Goal: Task Accomplishment & Management: Manage account settings

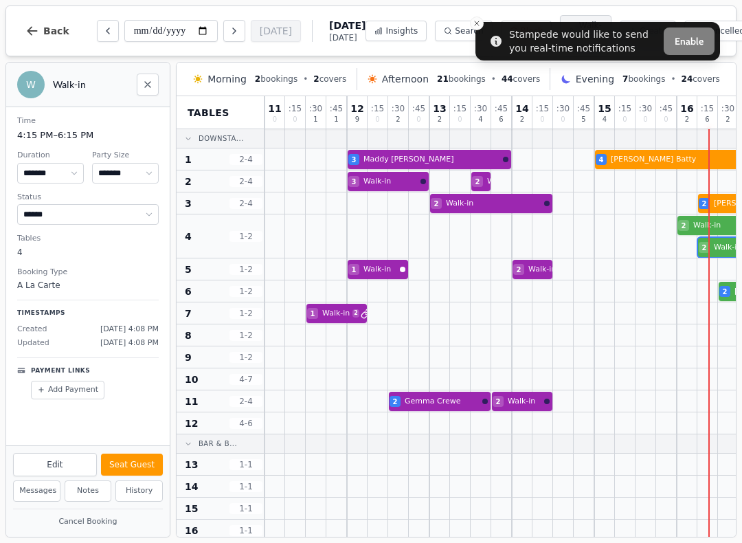
select select "****"
select select "*"
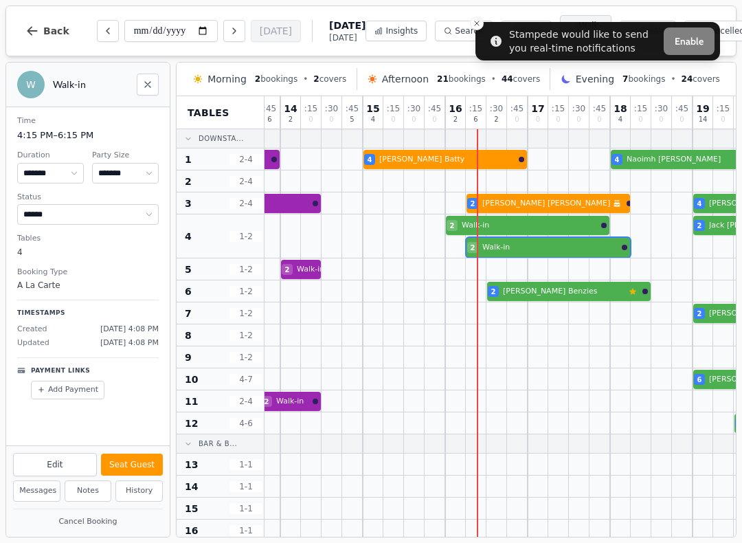
click at [106, 519] on button "Cancel Booking" at bounding box center [88, 521] width 150 height 17
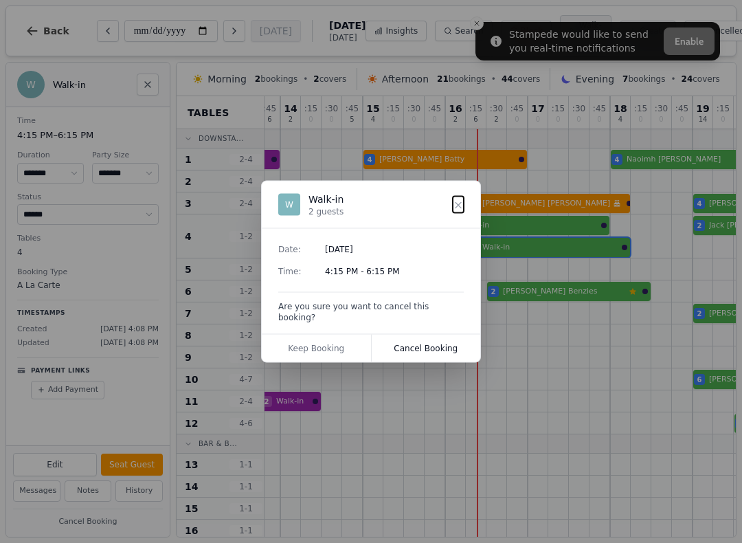
click at [424, 343] on button "Cancel Booking" at bounding box center [426, 347] width 109 height 27
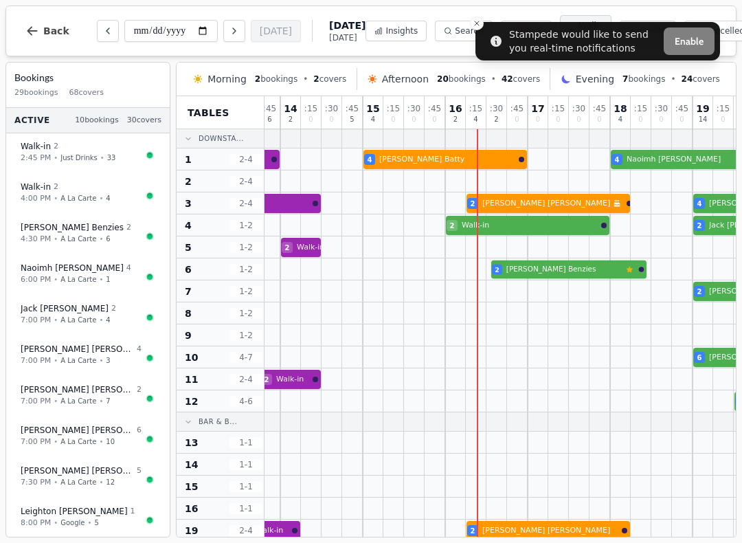
select select "****"
select select "*"
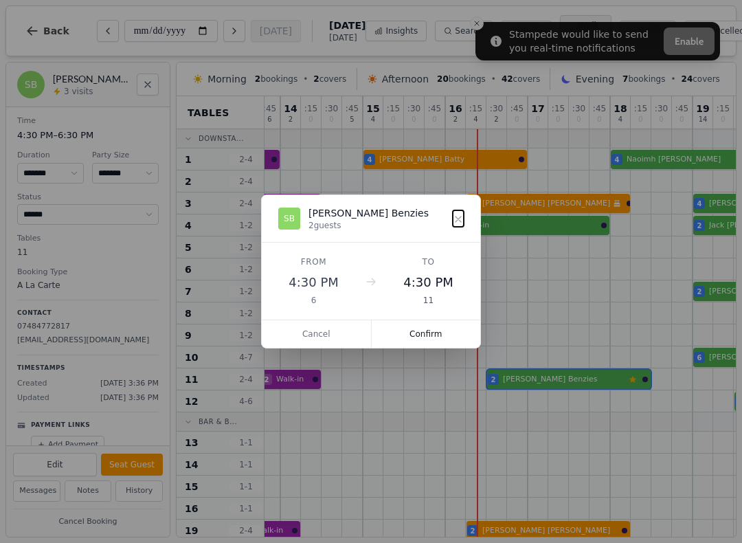
click at [431, 337] on button "Confirm" at bounding box center [426, 333] width 109 height 27
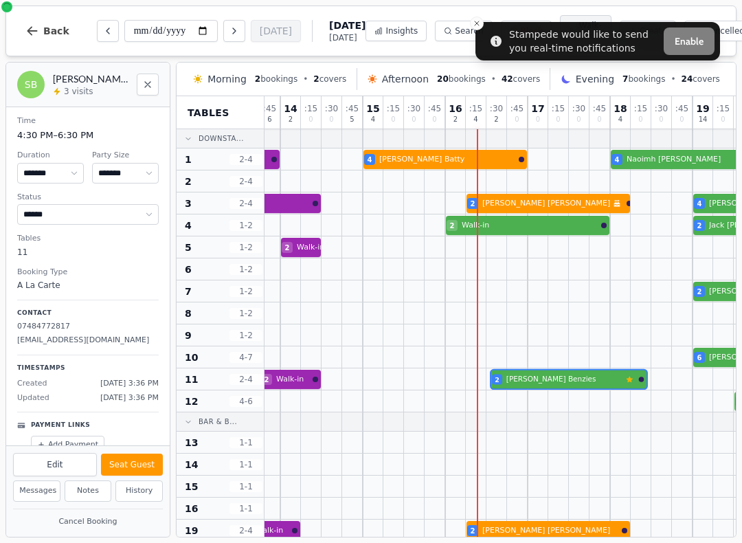
click at [559, 382] on div "2 [PERSON_NAME] 2 Walk-in 2 [PERSON_NAME] Customer has left a review" at bounding box center [538, 379] width 1010 height 22
click at [146, 464] on button "Seat Guest" at bounding box center [132, 464] width 62 height 22
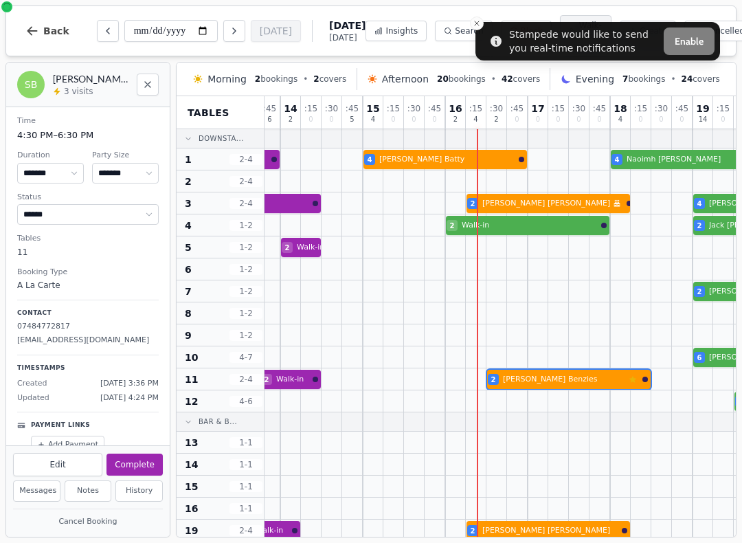
select select "******"
click at [483, 292] on div at bounding box center [476, 291] width 20 height 20
click at [488, 294] on div at bounding box center [496, 290] width 21 height 21
click at [473, 19] on button "Close toast" at bounding box center [477, 23] width 14 height 14
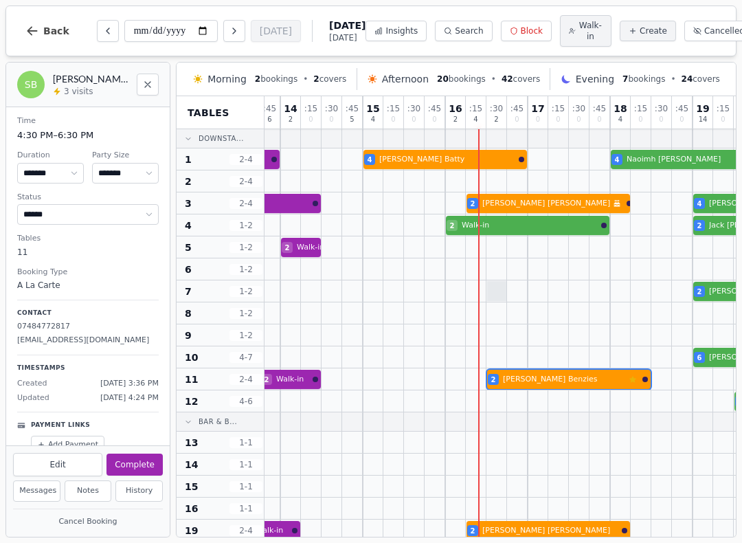
click at [487, 295] on div at bounding box center [497, 291] width 20 height 20
click at [476, 288] on div at bounding box center [476, 290] width 21 height 21
click at [478, 293] on div at bounding box center [476, 290] width 21 height 21
click at [482, 292] on div at bounding box center [476, 290] width 21 height 21
click at [170, 84] on div "SB [PERSON_NAME] 2 guests Date : [DATE] Time : 4:30 PM - 6:30 PM Keep Booking C…" at bounding box center [87, 299] width 165 height 475
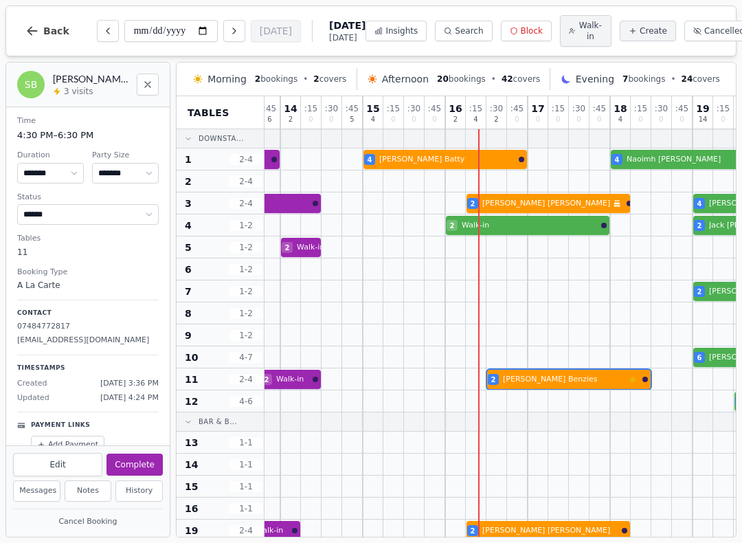
click at [148, 89] on icon "Close" at bounding box center [147, 84] width 11 height 11
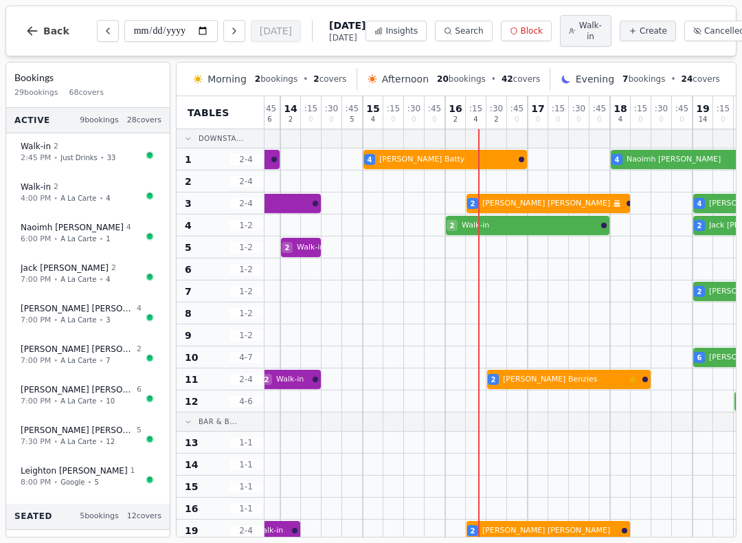
click at [479, 290] on div at bounding box center [476, 290] width 21 height 21
click at [481, 295] on div at bounding box center [476, 290] width 21 height 21
click at [491, 292] on div at bounding box center [497, 291] width 20 height 20
